Goal: Use online tool/utility: Utilize a website feature to perform a specific function

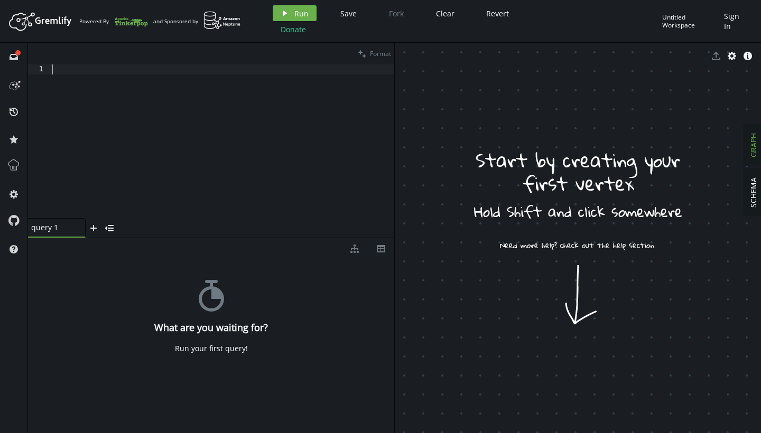
click at [165, 107] on div at bounding box center [222, 151] width 344 height 174
paste textarea "}"
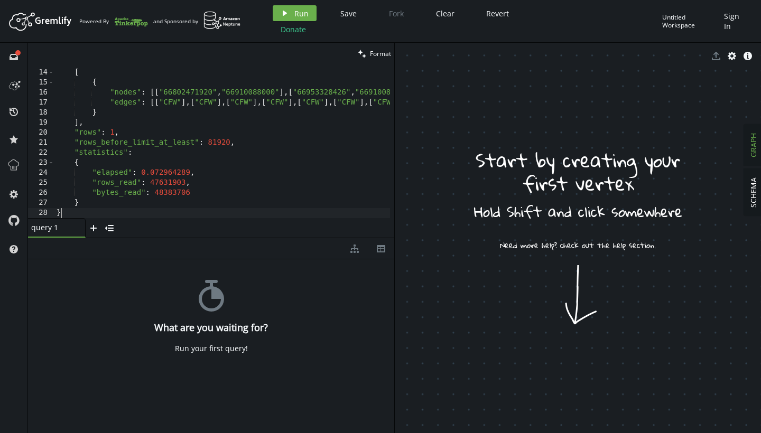
scroll to position [127, 0]
click at [175, 283] on div "stopwatch What are you waiting for? Run your first query!" at bounding box center [211, 343] width 366 height 169
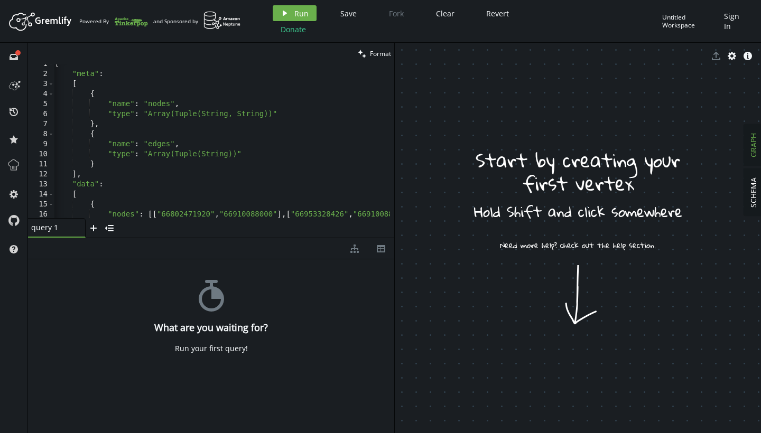
scroll to position [0, 0]
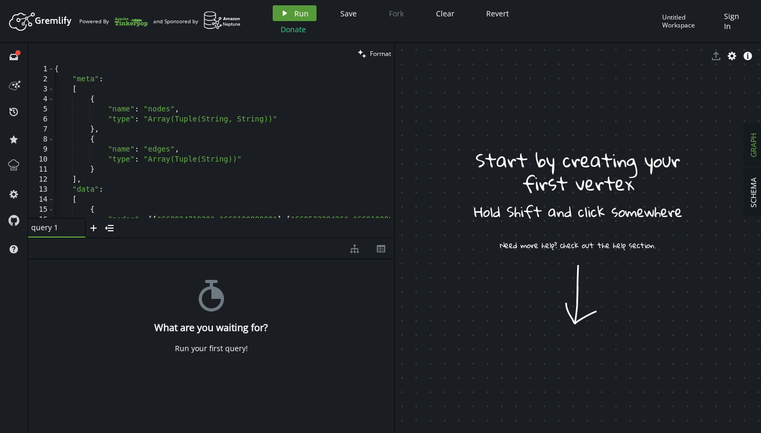
click at [291, 15] on button "play Run" at bounding box center [295, 13] width 44 height 16
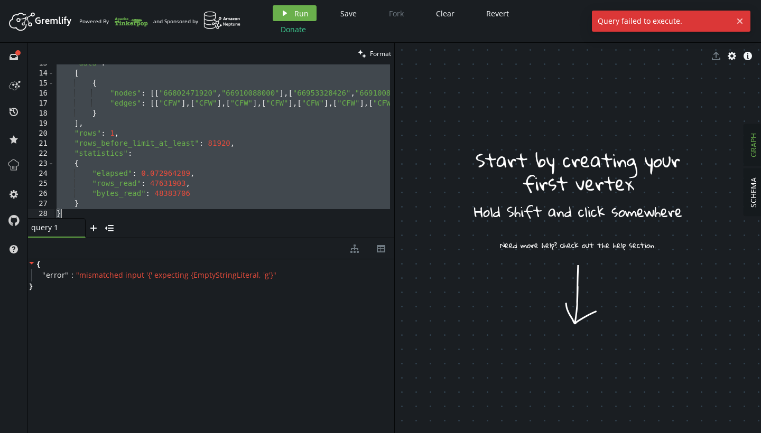
scroll to position [132, 0]
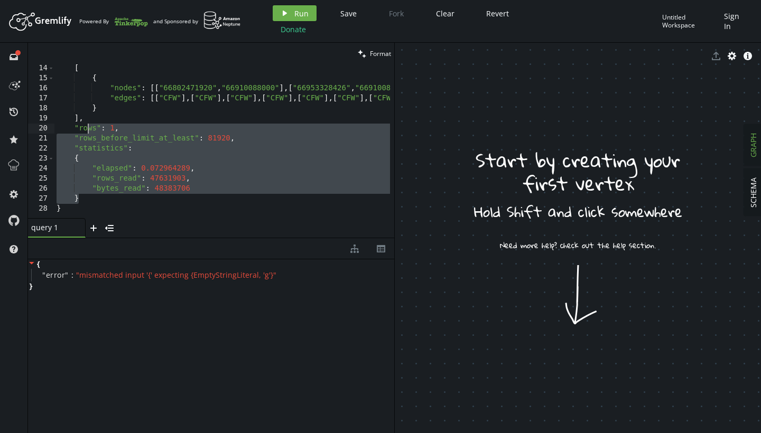
drag, startPoint x: 118, startPoint y: 198, endPoint x: 93, endPoint y: 116, distance: 85.2
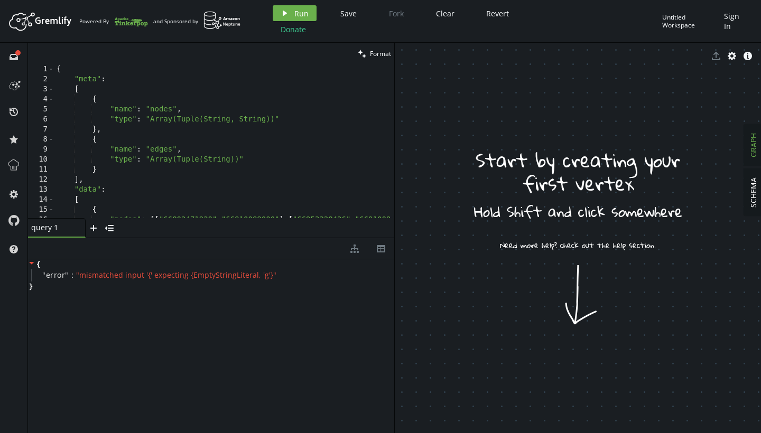
scroll to position [0, 0]
click at [280, 12] on icon "play" at bounding box center [284, 13] width 8 height 8
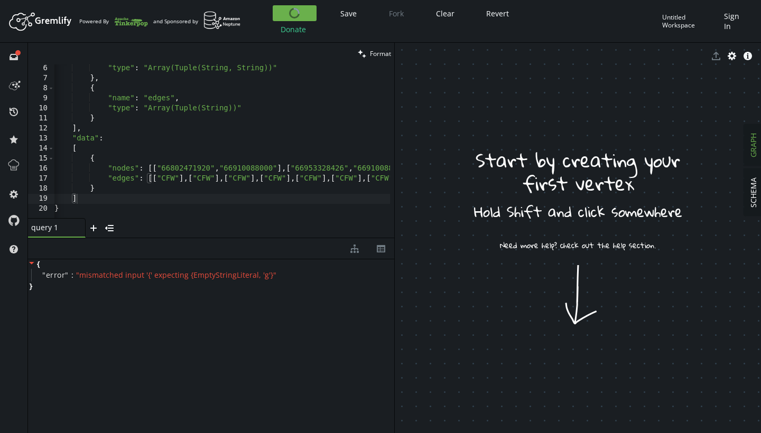
scroll to position [0, 2]
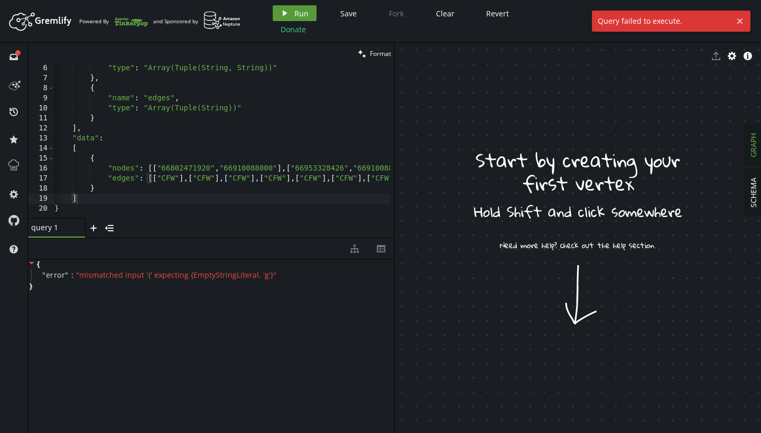
click at [291, 13] on button "play Run" at bounding box center [295, 13] width 44 height 16
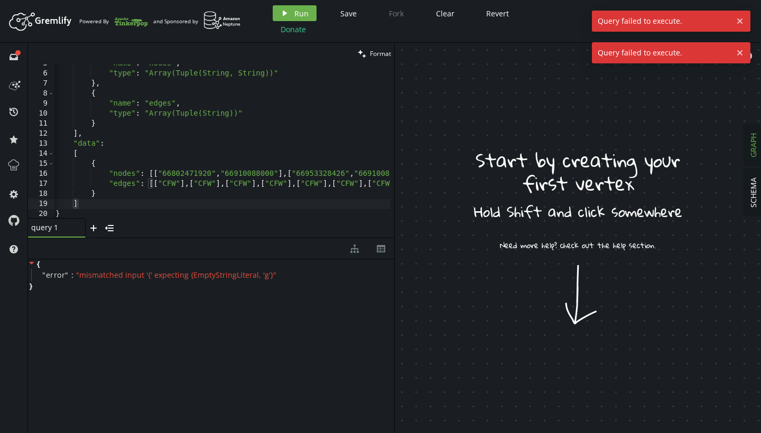
scroll to position [0, 0]
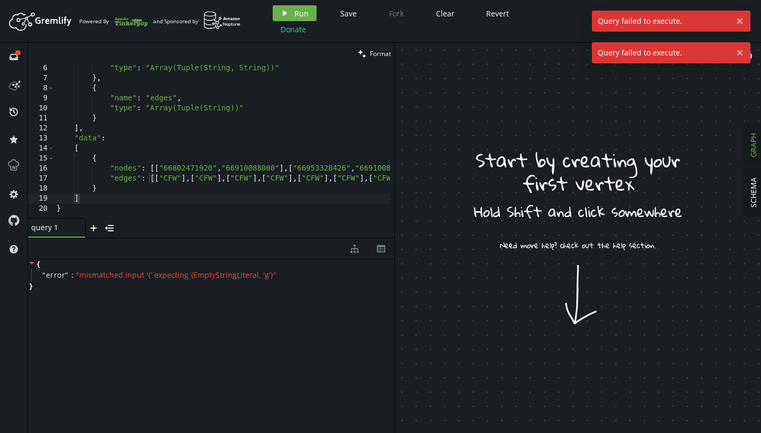
type textarea "}"
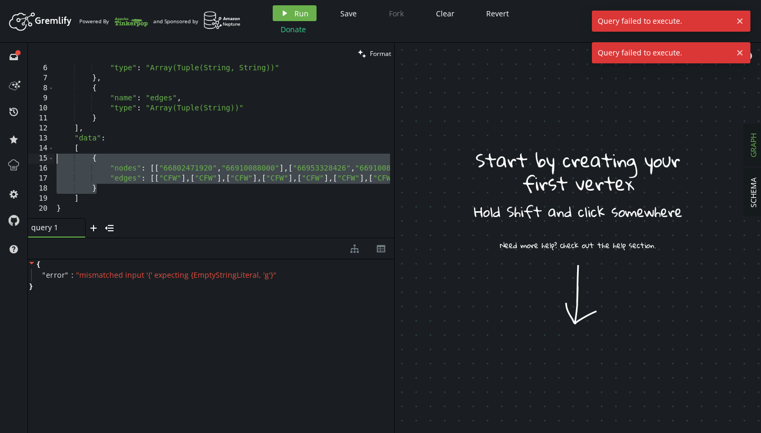
drag, startPoint x: 109, startPoint y: 187, endPoint x: 40, endPoint y: 156, distance: 75.7
click at [40, 156] on div "} 6 7 8 9 10 11 12 13 14 15 16 17 18 19 20 "type" : "Array(Tuple(String, String…" at bounding box center [211, 141] width 366 height 154
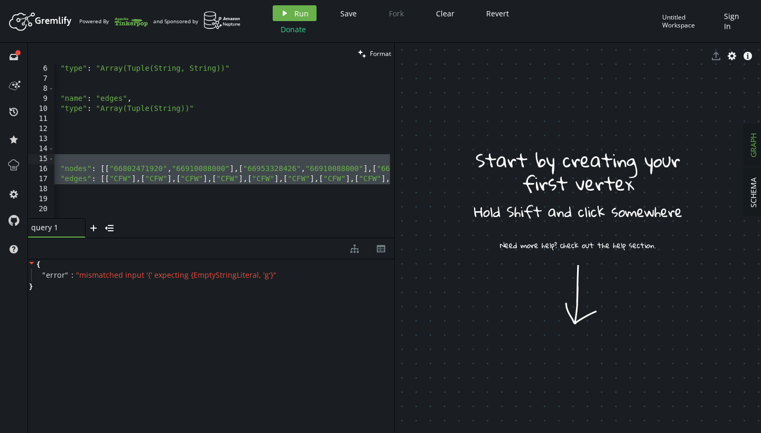
scroll to position [0, 55]
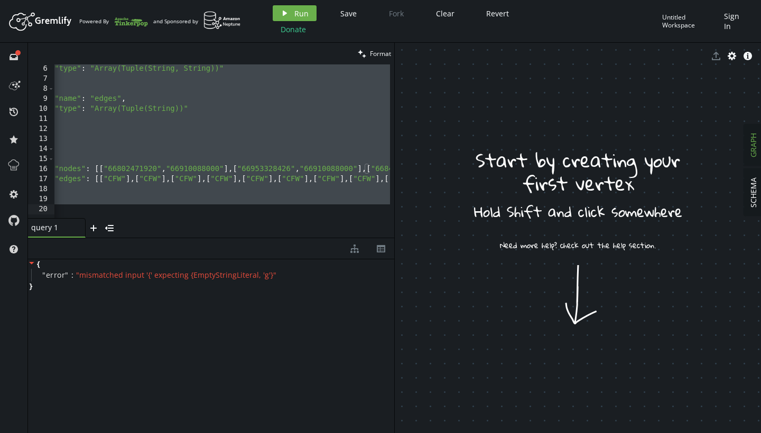
paste textarea "]"
type textarea "]}"
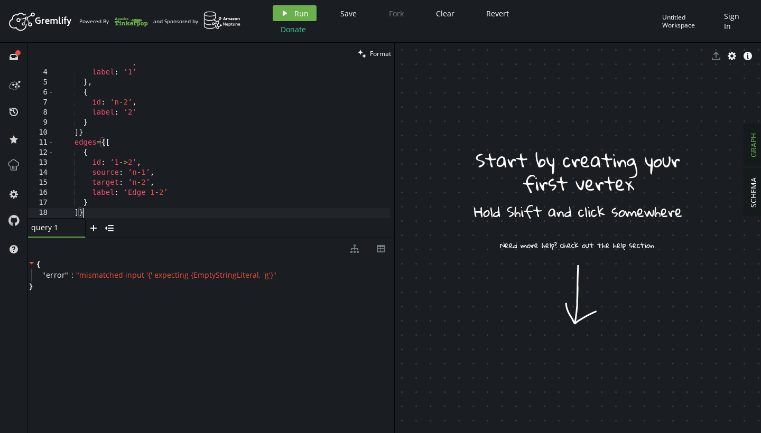
scroll to position [0, 0]
